Goal: Task Accomplishment & Management: Complete application form

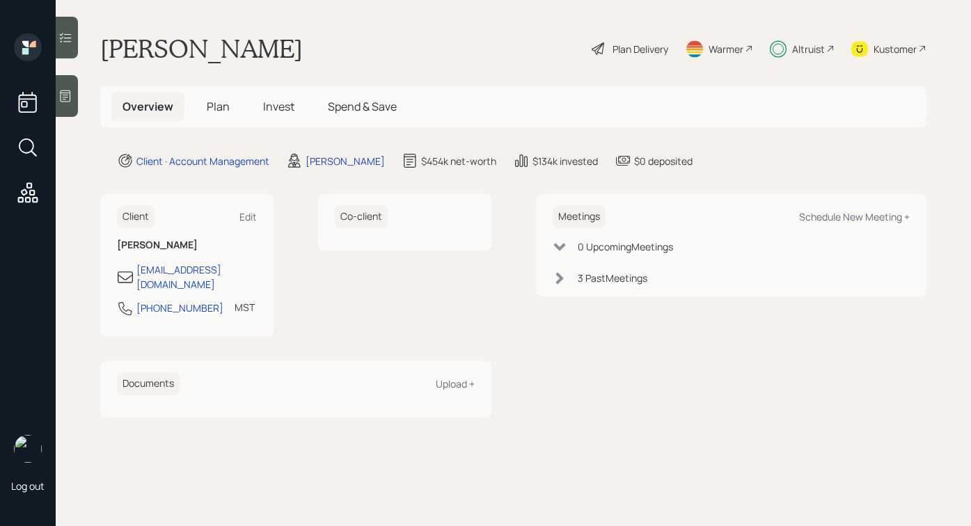
click at [233, 102] on h5 "Plan" at bounding box center [218, 107] width 45 height 30
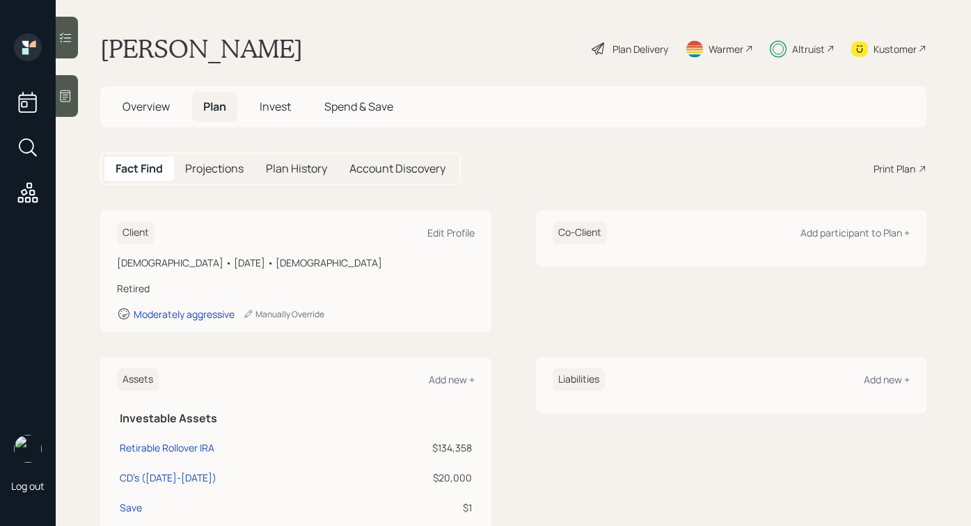
click at [221, 103] on span "Plan" at bounding box center [214, 106] width 23 height 15
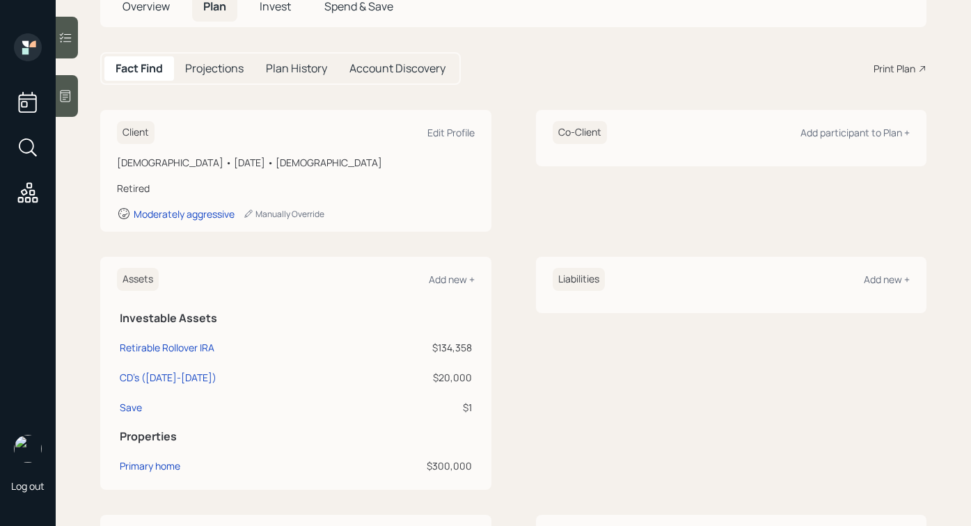
scroll to position [165, 0]
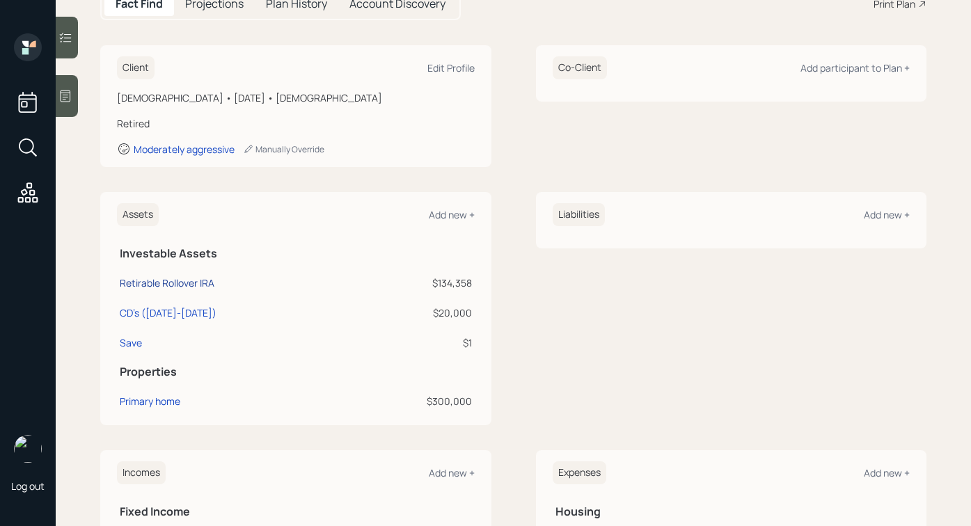
click at [185, 287] on div "Retirable Rollover IRA" at bounding box center [167, 283] width 95 height 15
select select "ira"
select select "balanced"
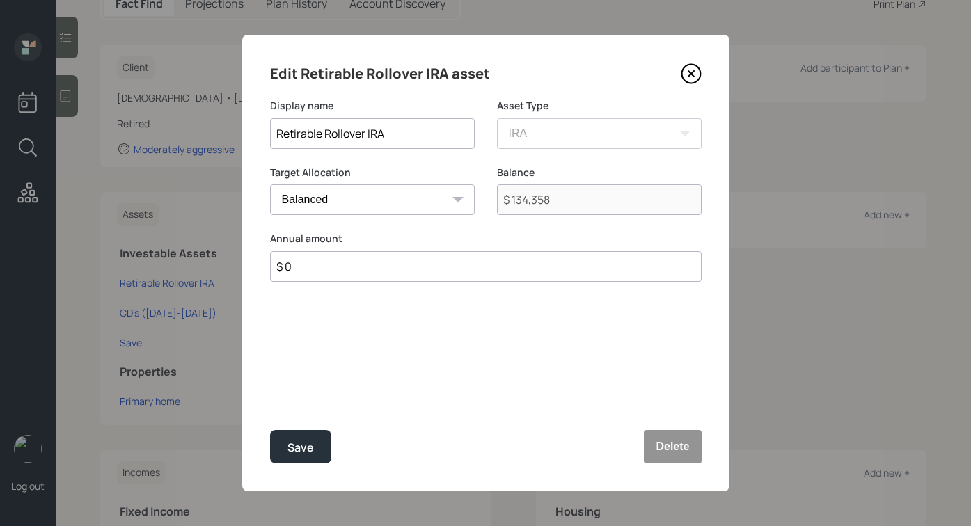
click at [699, 72] on icon at bounding box center [691, 73] width 21 height 21
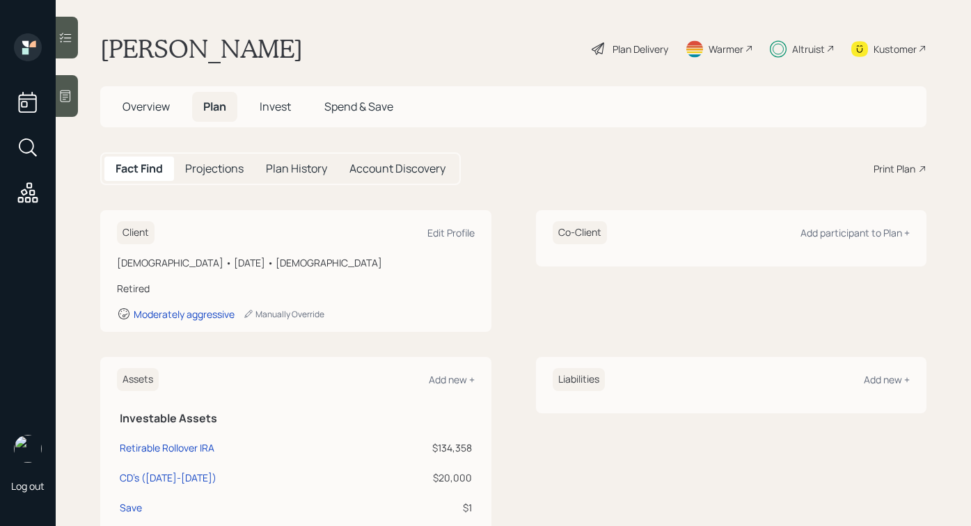
click at [788, 47] on div "Altruist" at bounding box center [802, 48] width 65 height 31
